Goal: Task Accomplishment & Management: Use online tool/utility

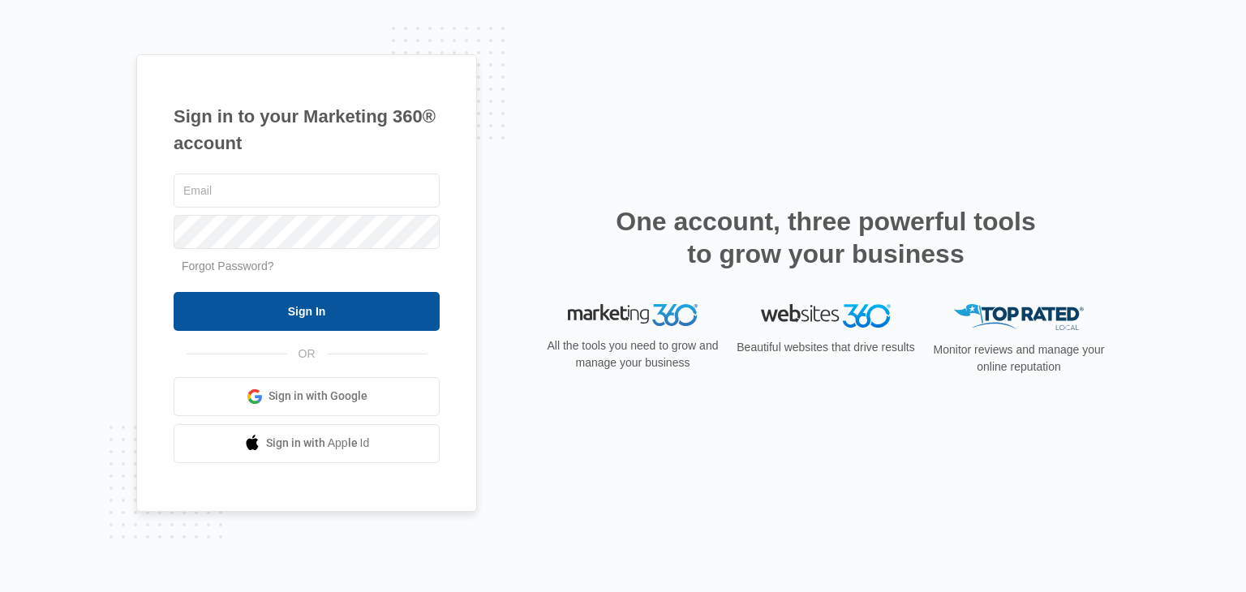
type input "[EMAIL_ADDRESS][DOMAIN_NAME]"
click at [282, 310] on input "Sign In" at bounding box center [307, 311] width 266 height 39
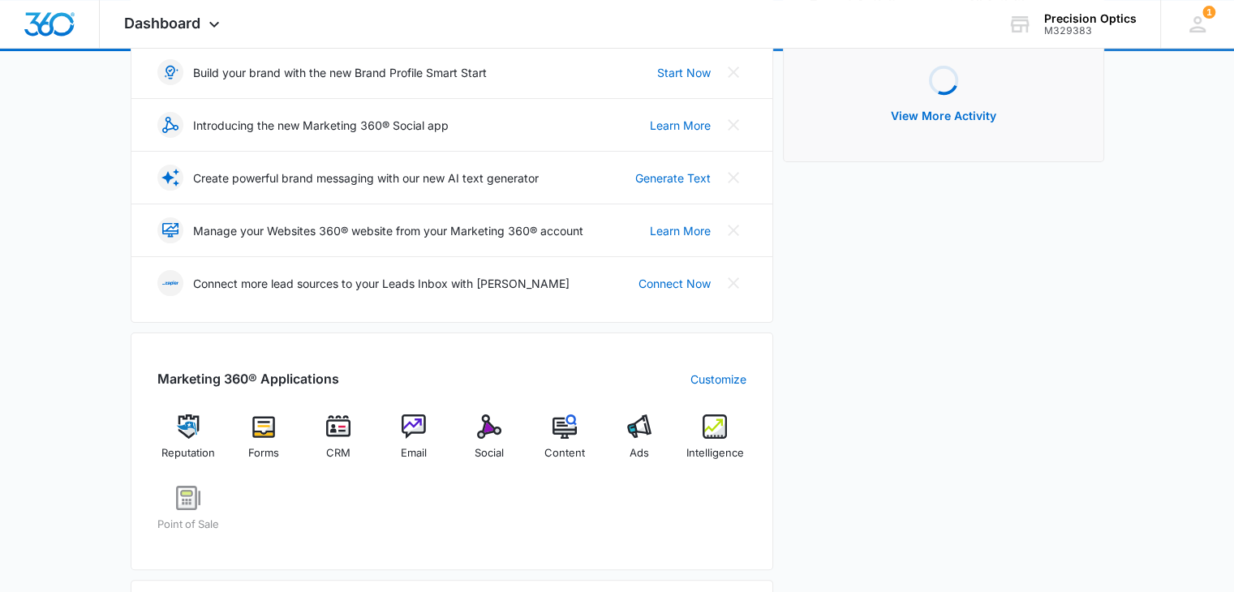
scroll to position [243, 0]
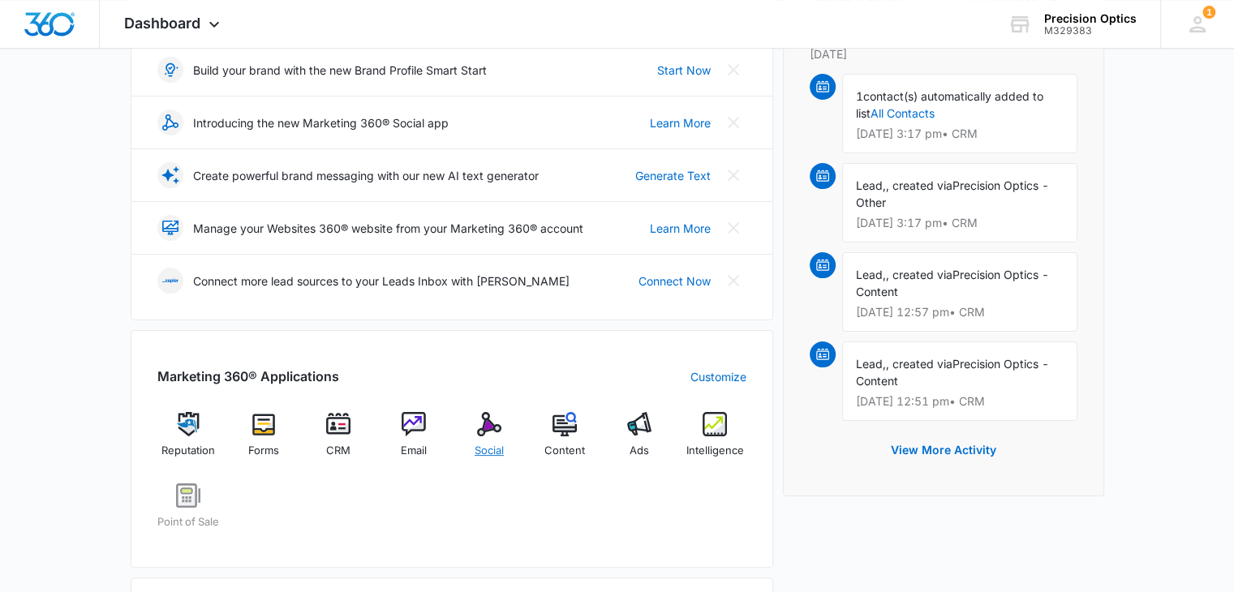
click at [501, 439] on div "Social" at bounding box center [489, 441] width 62 height 58
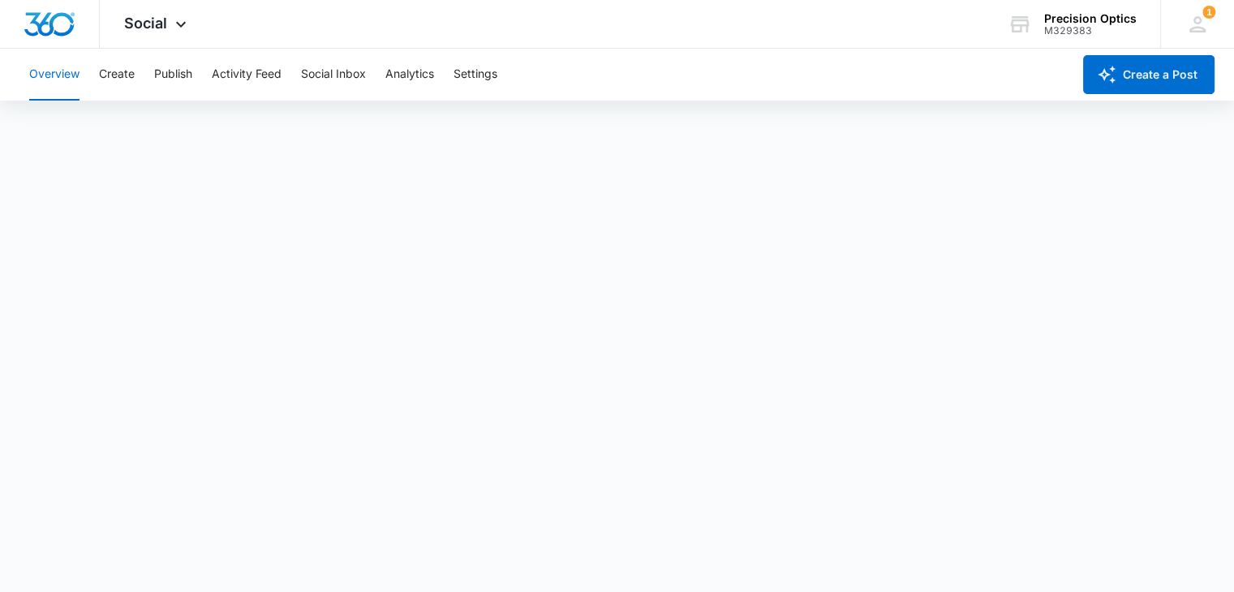
scroll to position [4, 0]
click at [111, 72] on button "Create" at bounding box center [117, 75] width 36 height 52
click at [62, 88] on button "Overview" at bounding box center [54, 75] width 50 height 52
click at [124, 84] on button "Create" at bounding box center [117, 75] width 36 height 52
click at [63, 76] on button "Overview" at bounding box center [54, 75] width 50 height 52
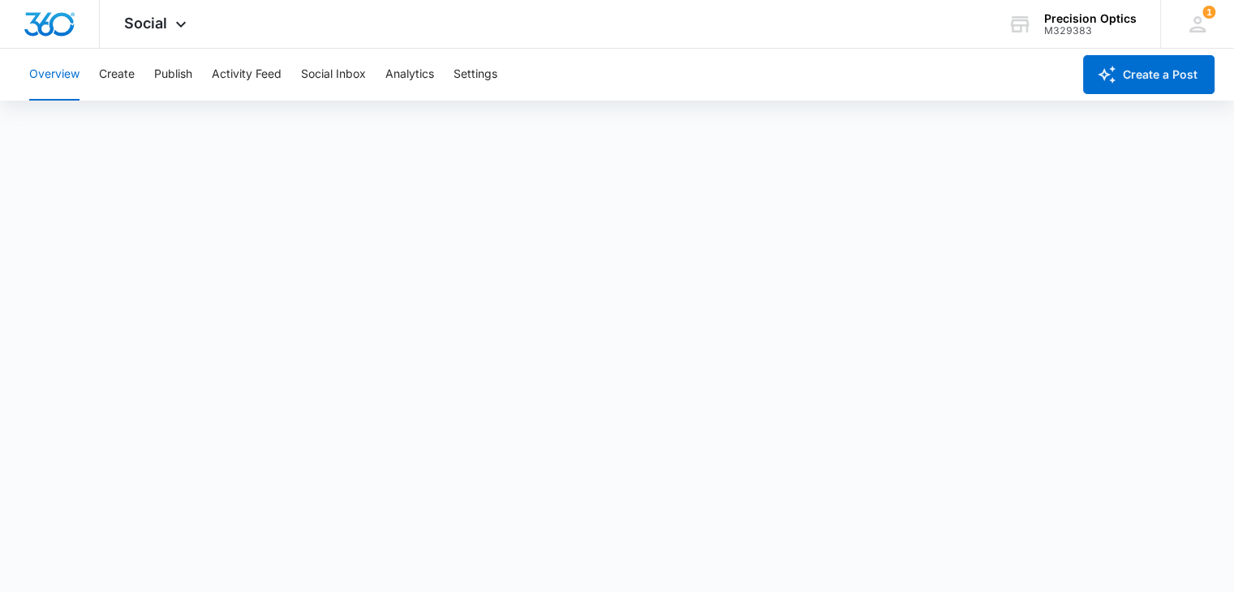
scroll to position [4, 0]
click at [103, 69] on button "Create" at bounding box center [117, 75] width 36 height 52
